Goal: Complete application form

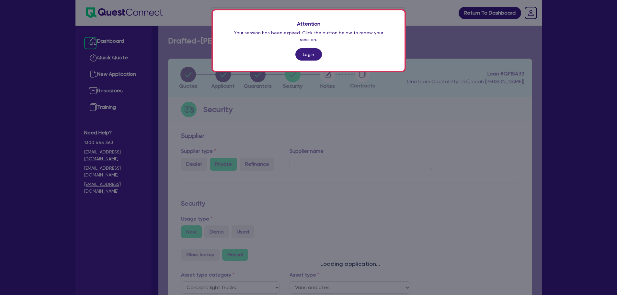
select select "CARS_AND_LIGHT_TRUCKS"
select select "VANS_AND_UTES"
click at [314, 51] on link "Login" at bounding box center [309, 54] width 27 height 12
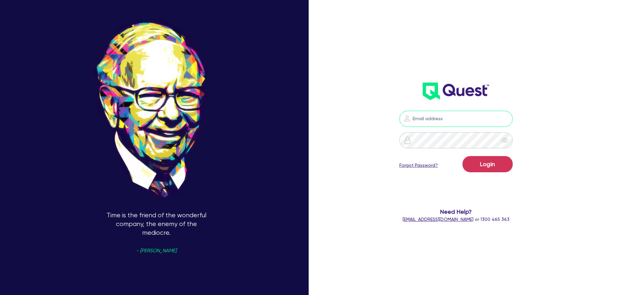
type input "[PERSON_NAME][EMAIL_ADDRESS][PERSON_NAME][DOMAIN_NAME]"
click at [492, 166] on button "Login" at bounding box center [488, 164] width 50 height 16
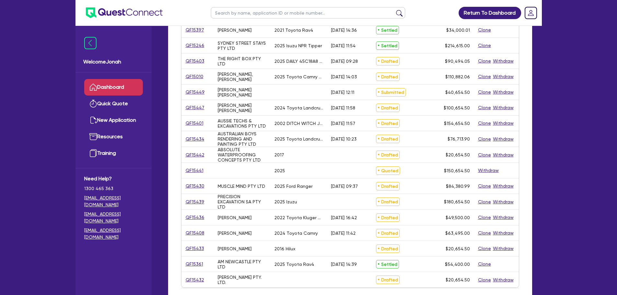
scroll to position [194, 0]
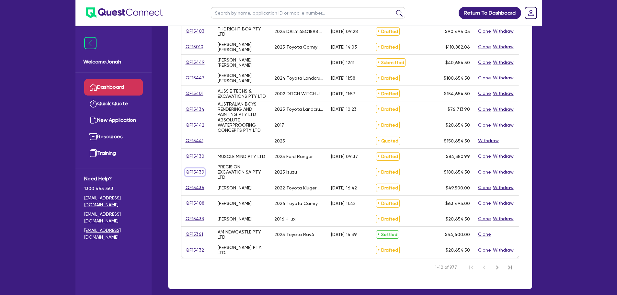
click at [197, 173] on link "QF15439" at bounding box center [194, 172] width 19 height 7
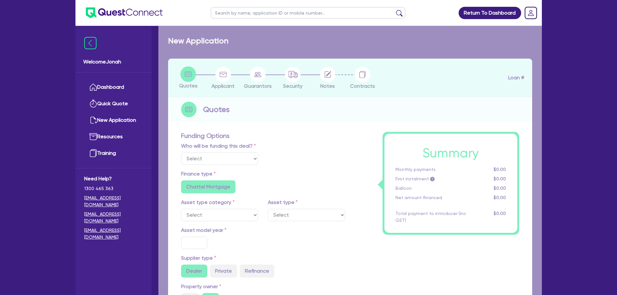
select select "Other"
select select "PRIMARY_ASSETS"
type input "2025"
radio input "true"
type input "180,000"
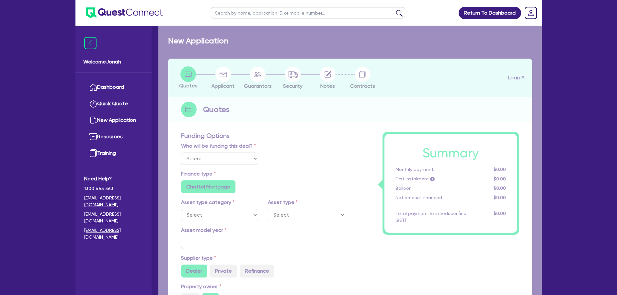
type input "30"
type input "54,000"
type input "4"
type input "7,226.18"
type input "7"
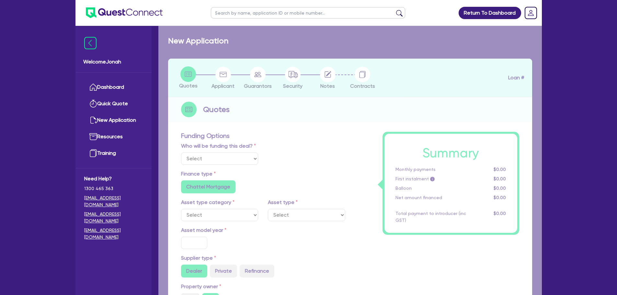
radio input "true"
radio input "false"
select select "HEAVY_TRUCKS"
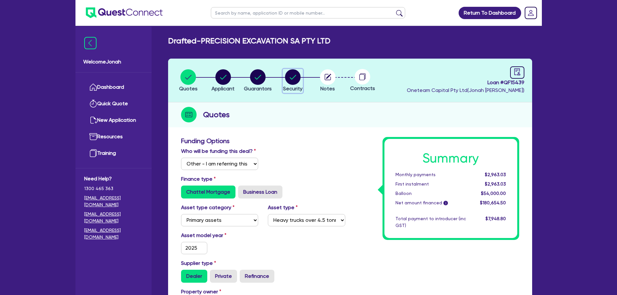
click at [291, 81] on circle "button" at bounding box center [293, 77] width 16 height 16
select select "PRIMARY_ASSETS"
select select "HEAVY_TRUCKS"
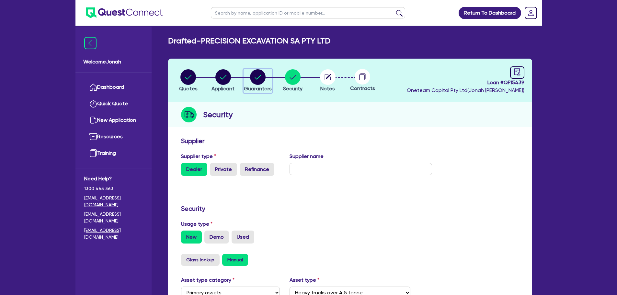
click at [256, 78] on circle "button" at bounding box center [258, 77] width 16 height 16
select select "MR"
select select "SA"
select select "SINGLE"
select select "EQUIPMENT"
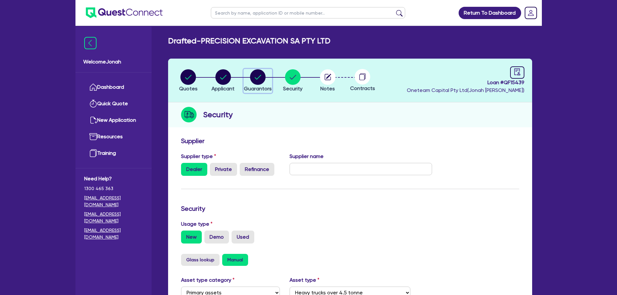
select select "VEHICLE"
select select "OTHER"
select select "EQUIPMENT_LOAN"
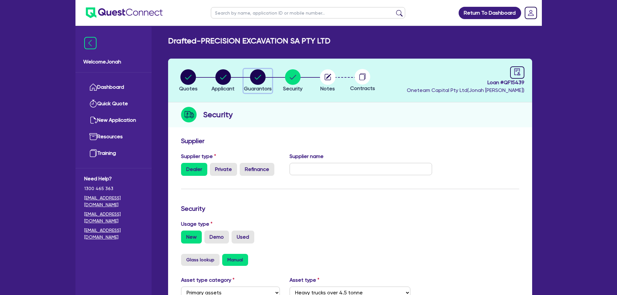
select select "EQUIPMENT_LOAN"
select select "VEHICLE_LOAN"
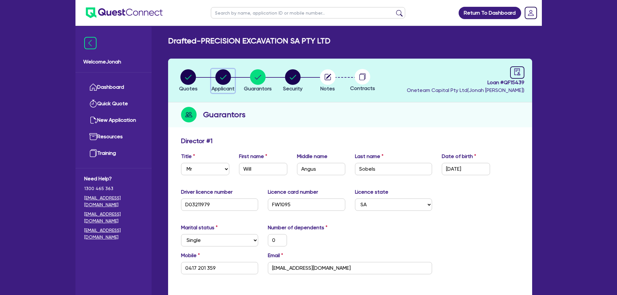
click at [216, 75] on circle "button" at bounding box center [224, 77] width 16 height 16
select select "COMPANY"
select select "BUILDING_CONSTRUCTION"
select select "TRADES_SERVICES_CONSUMERS"
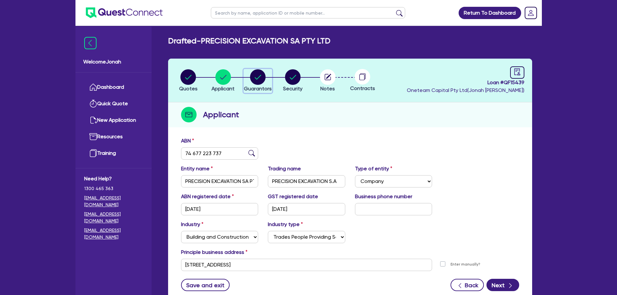
click at [252, 79] on circle "button" at bounding box center [258, 77] width 16 height 16
select select "MR"
select select "SA"
select select "SINGLE"
select select "EQUIPMENT"
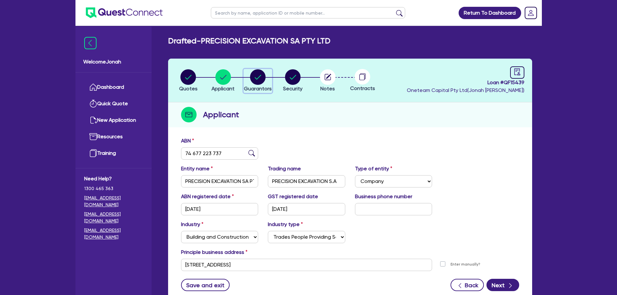
select select "VEHICLE"
select select "OTHER"
select select "EQUIPMENT_LOAN"
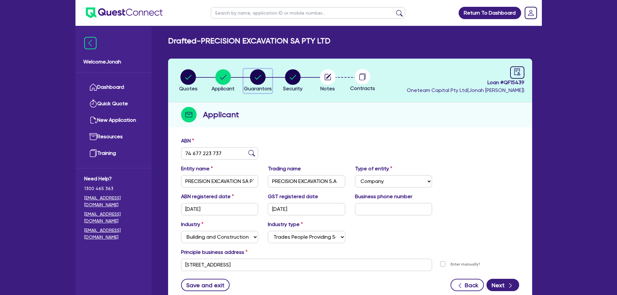
select select "EQUIPMENT_LOAN"
select select "VEHICLE_LOAN"
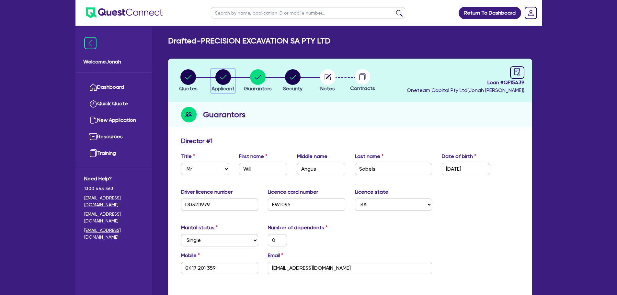
click at [223, 80] on circle "button" at bounding box center [224, 77] width 16 height 16
select select "COMPANY"
select select "BUILDING_CONSTRUCTION"
select select "TRADES_SERVICES_CONSUMERS"
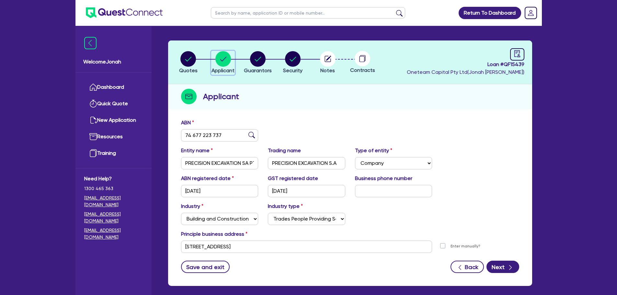
scroll to position [32, 0]
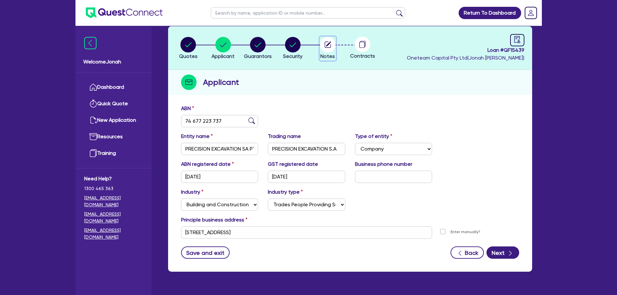
click at [323, 41] on circle "button" at bounding box center [328, 45] width 16 height 16
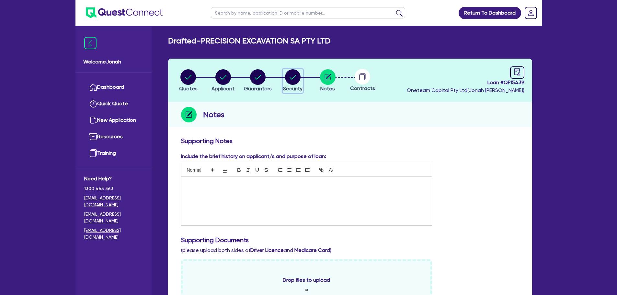
click at [295, 78] on circle "button" at bounding box center [293, 77] width 16 height 16
select select "PRIMARY_ASSETS"
select select "HEAVY_TRUCKS"
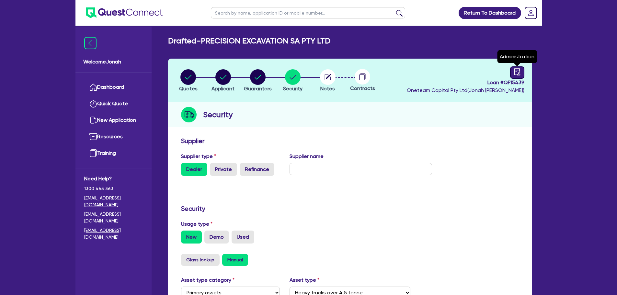
click at [515, 76] on div at bounding box center [517, 72] width 14 height 12
select select "DRAFTED_NEW"
select select "Other"
